Goal: Information Seeking & Learning: Learn about a topic

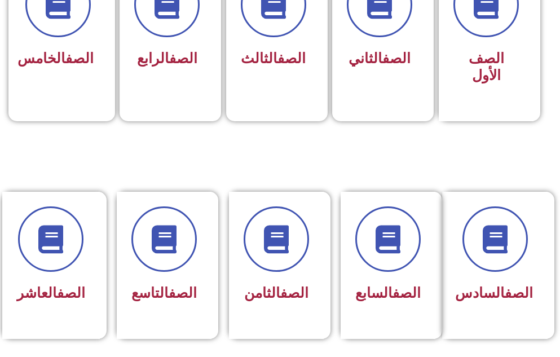
scroll to position [406, 0]
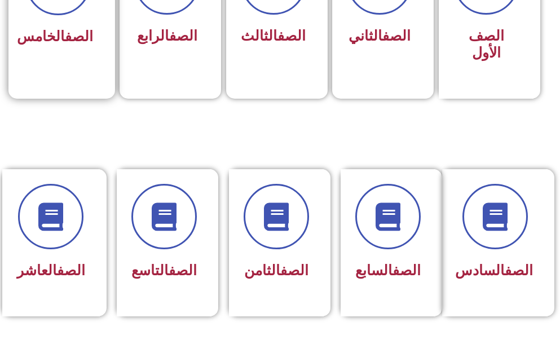
click at [52, 72] on div "الصف الخامس" at bounding box center [58, 9] width 100 height 148
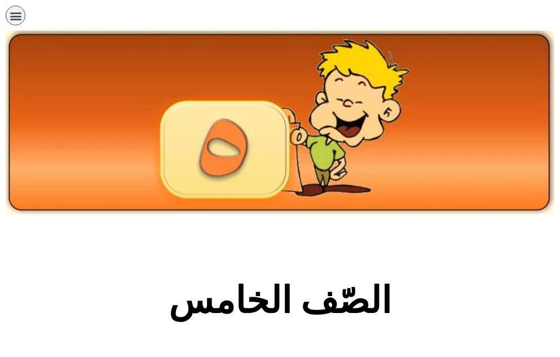
click at [206, 268] on section "الصّف الخامس" at bounding box center [280, 306] width 560 height 171
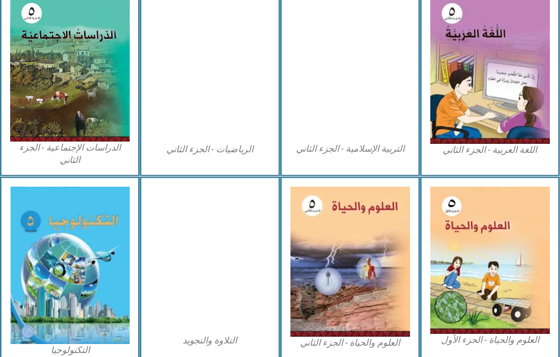
scroll to position [631, 0]
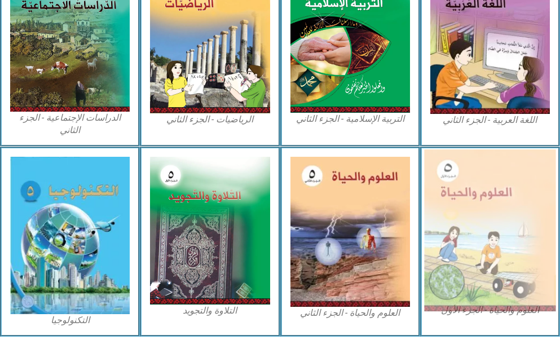
click at [460, 262] on img at bounding box center [489, 230] width 131 height 162
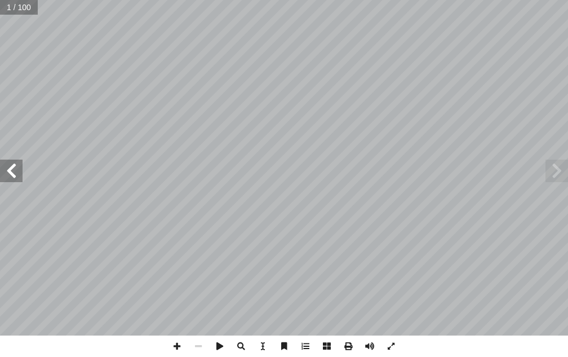
click at [6, 170] on span at bounding box center [11, 170] width 23 height 23
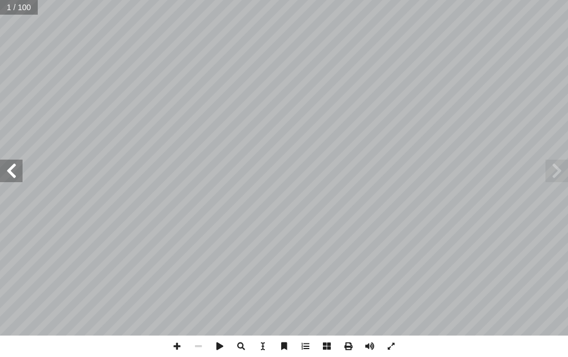
click at [6, 170] on span at bounding box center [11, 170] width 23 height 23
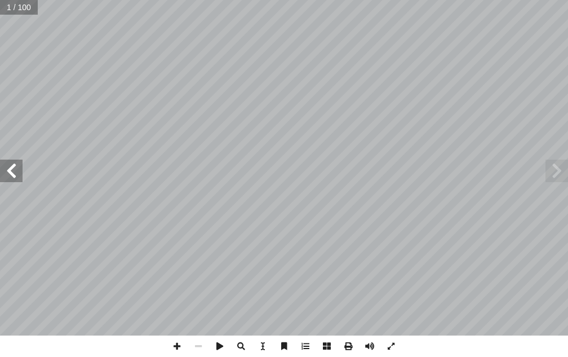
click at [6, 170] on span at bounding box center [11, 170] width 23 height 23
click at [12, 172] on span at bounding box center [11, 170] width 23 height 23
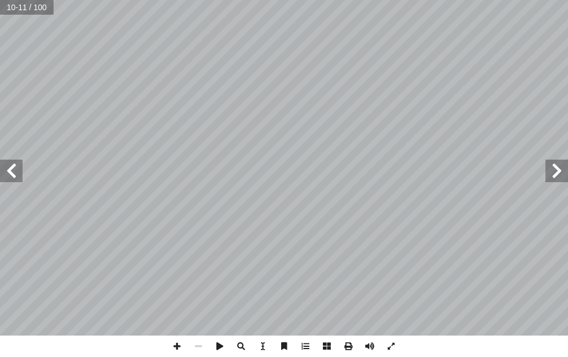
click at [12, 172] on span at bounding box center [11, 170] width 23 height 23
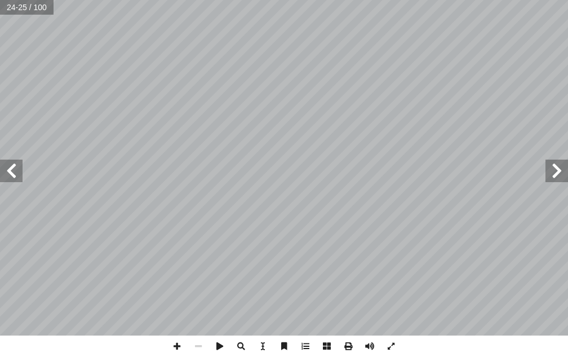
click at [562, 175] on span at bounding box center [556, 170] width 23 height 23
click at [198, 345] on span at bounding box center [198, 345] width 21 height 21
click at [179, 344] on span at bounding box center [176, 345] width 21 height 21
